Goal: Use online tool/utility: Use online tool/utility

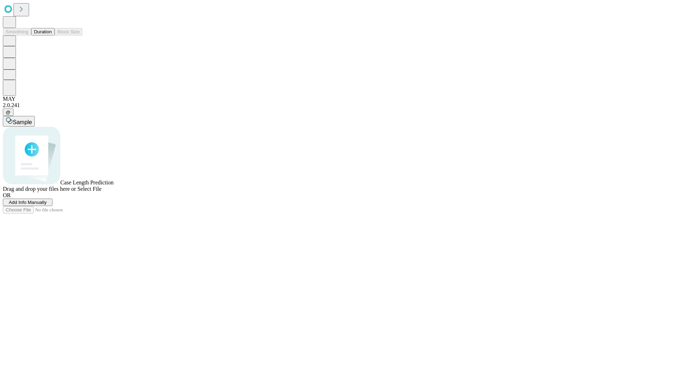
click at [52, 35] on button "Duration" at bounding box center [42, 31] width 23 height 7
click at [32, 119] on span "Sample" at bounding box center [22, 122] width 19 height 6
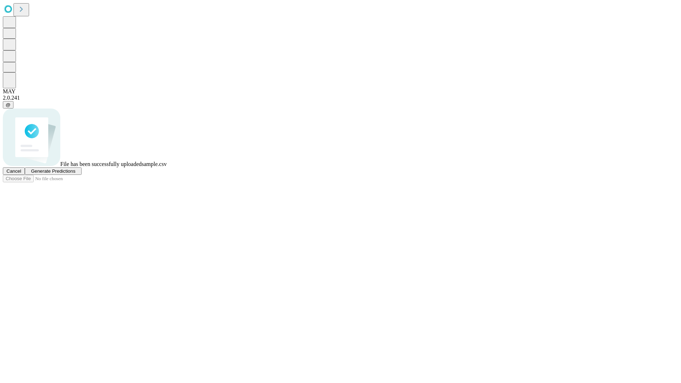
click at [75, 174] on span "Generate Predictions" at bounding box center [53, 171] width 44 height 5
